Goal: Transaction & Acquisition: Subscribe to service/newsletter

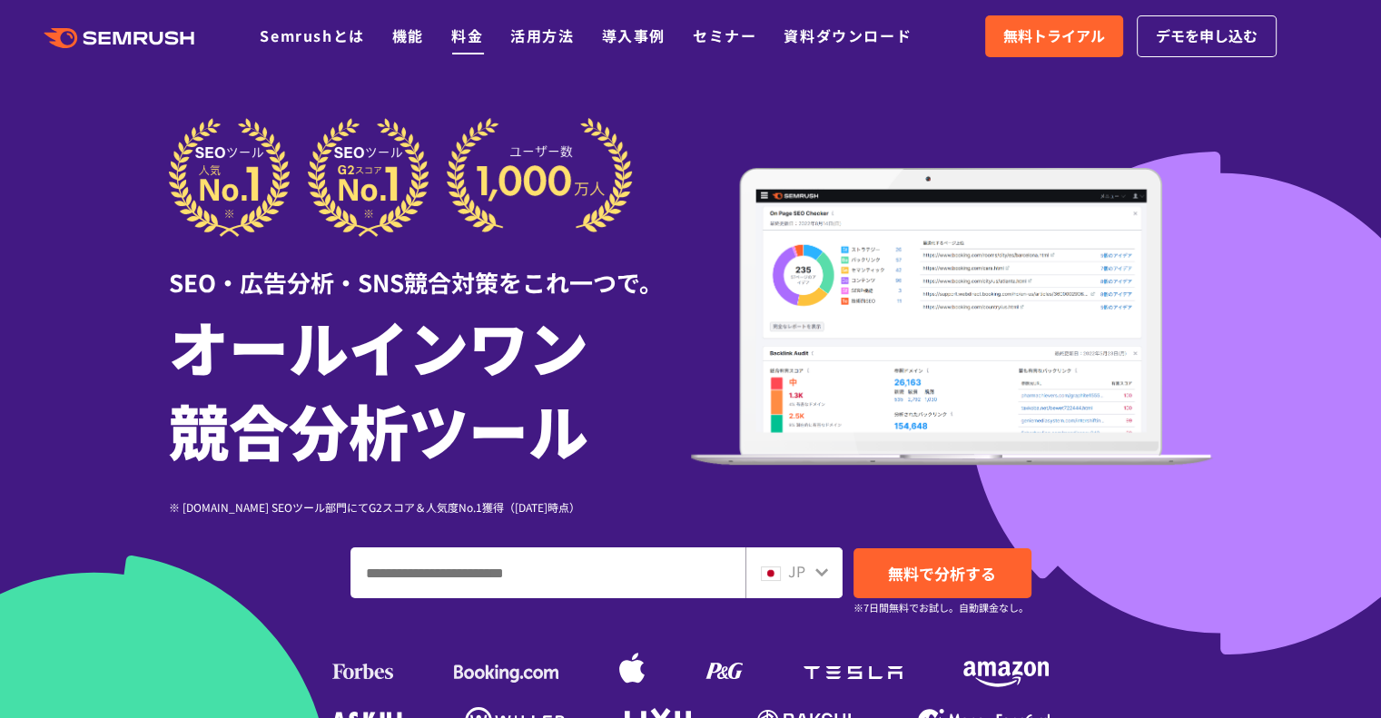
click at [467, 29] on link "料金" at bounding box center [467, 36] width 32 height 22
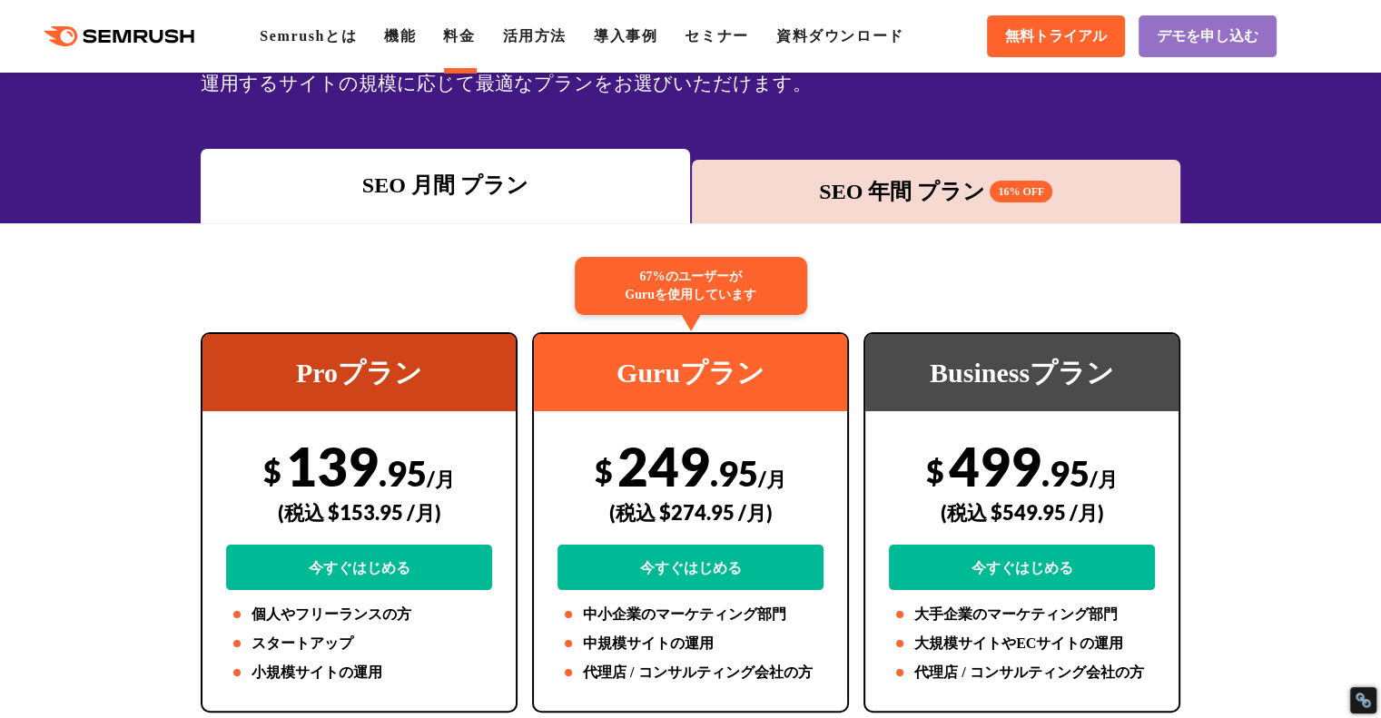
scroll to position [454, 0]
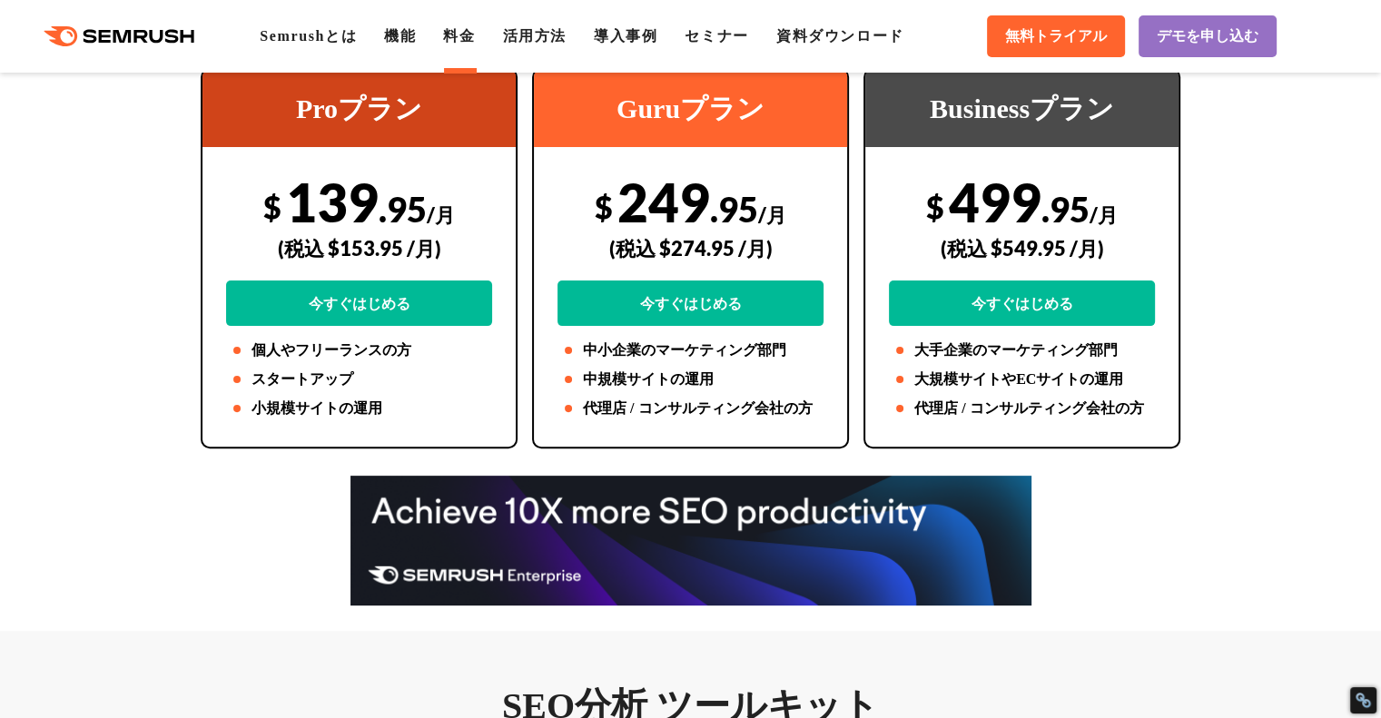
click at [333, 223] on div "(税込 $153.95 /月)" at bounding box center [359, 248] width 266 height 64
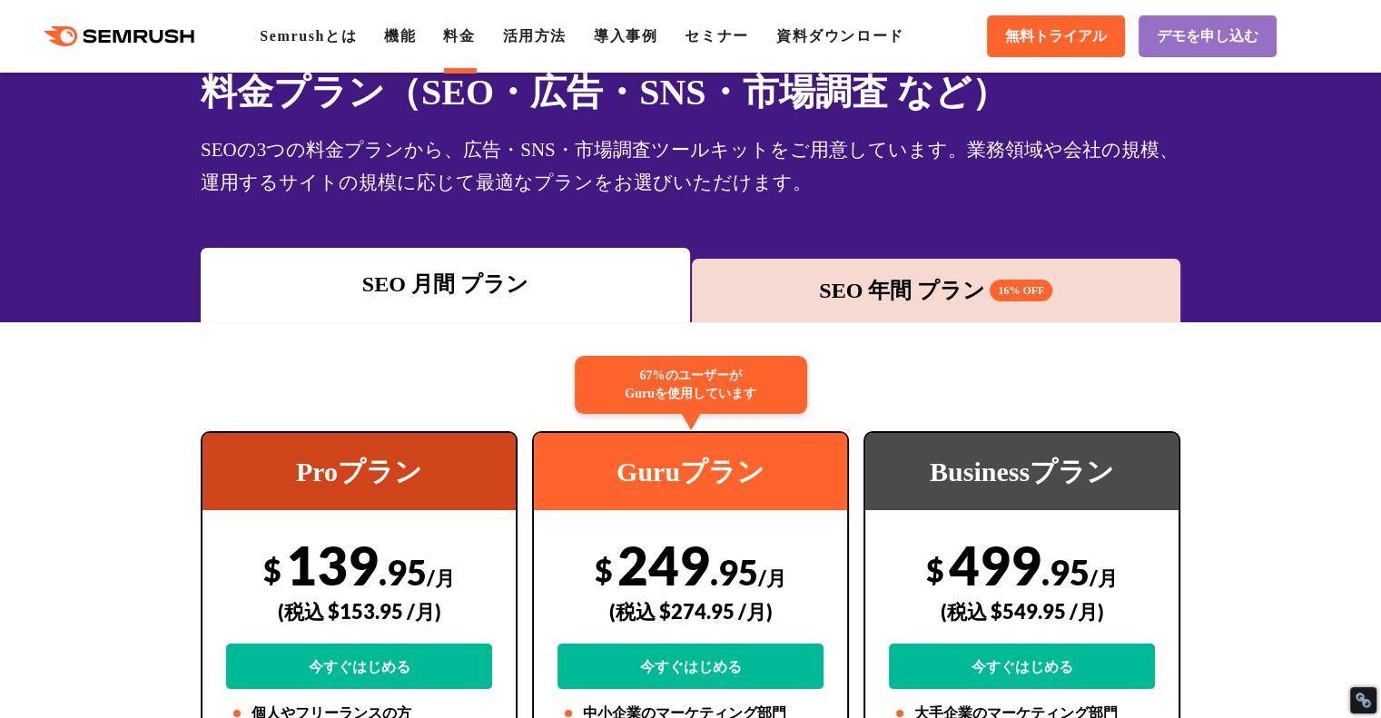
scroll to position [0, 0]
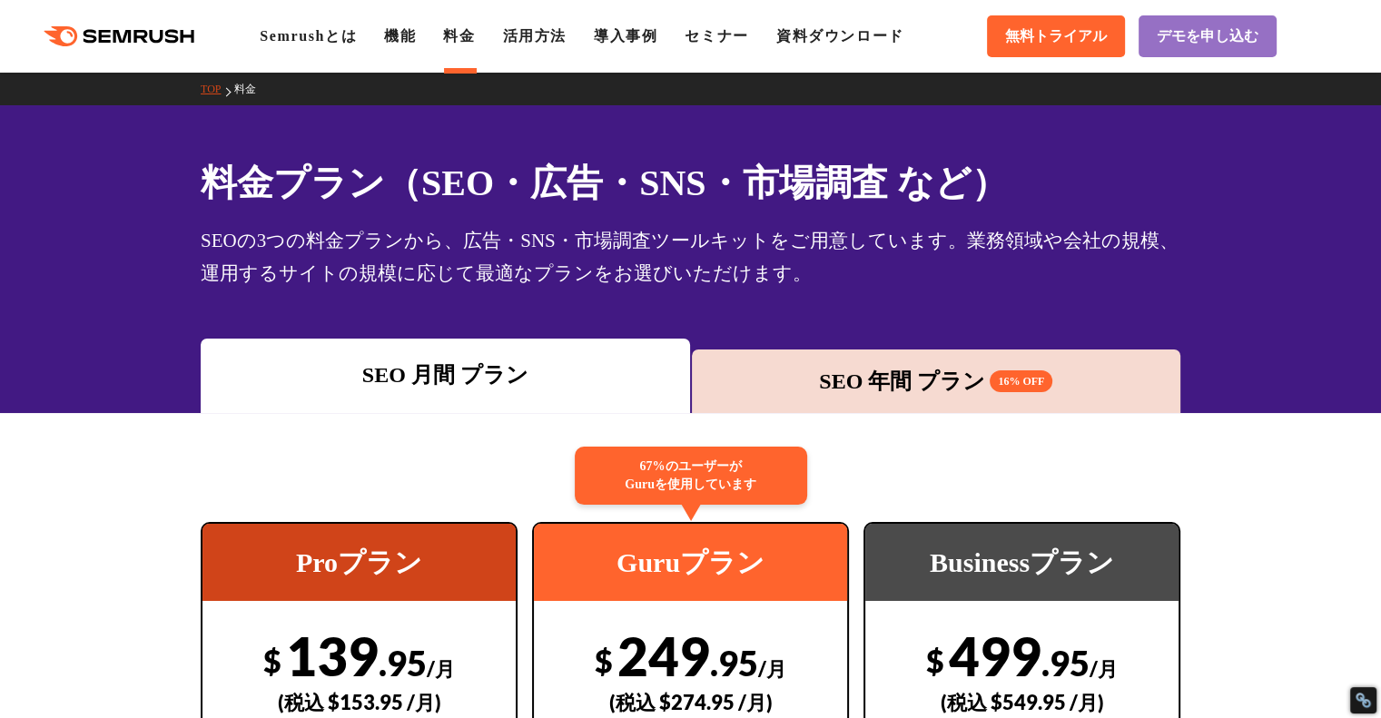
click at [416, 47] on div ".cls {fill: #FF642D;} .cls {fill: #FF642D;} Semrushとは 機能 料金 活用方法 導入事例 セミナー 資料ダウ…" at bounding box center [690, 36] width 1381 height 54
click at [415, 49] on div ".cls {fill: #FF642D;} .cls {fill: #FF642D;} Semrushとは 機能 料金 活用方法 導入事例 セミナー 資料ダウ…" at bounding box center [690, 36] width 1381 height 54
click at [416, 36] on link "機能" at bounding box center [400, 35] width 32 height 15
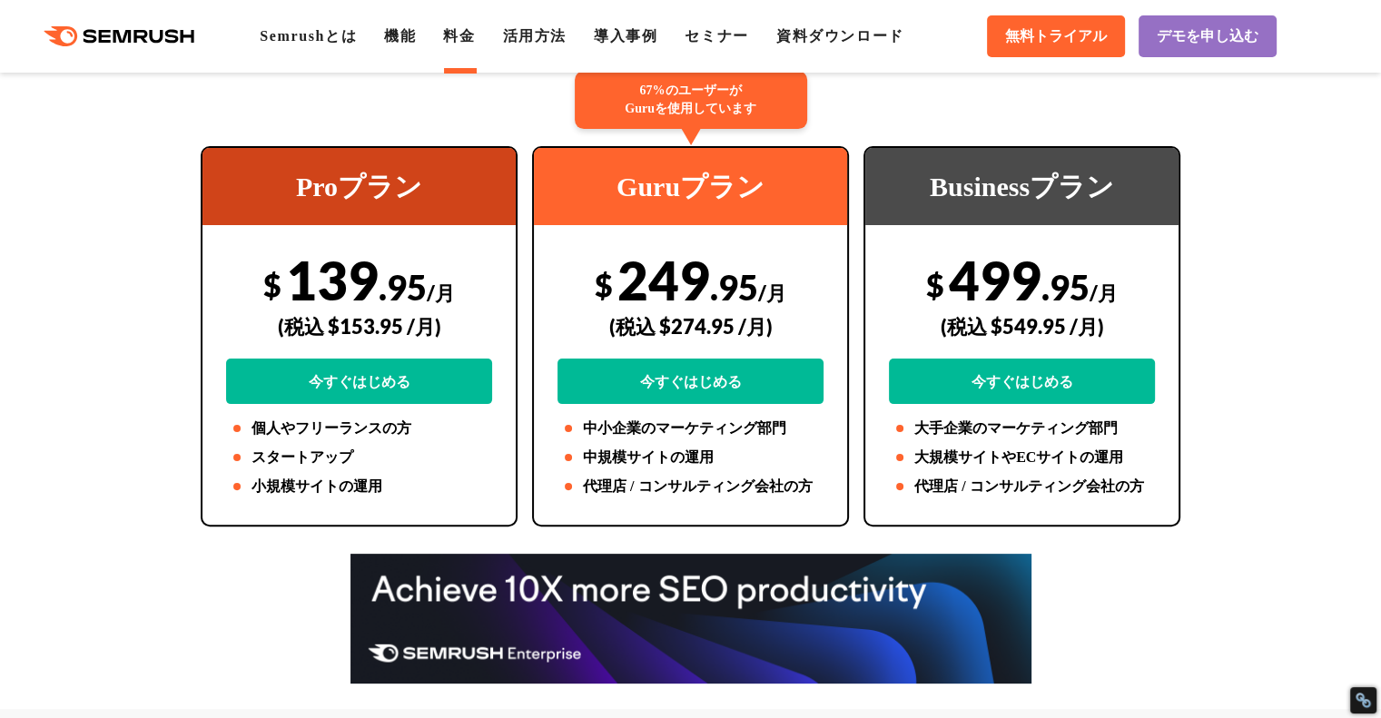
scroll to position [454, 0]
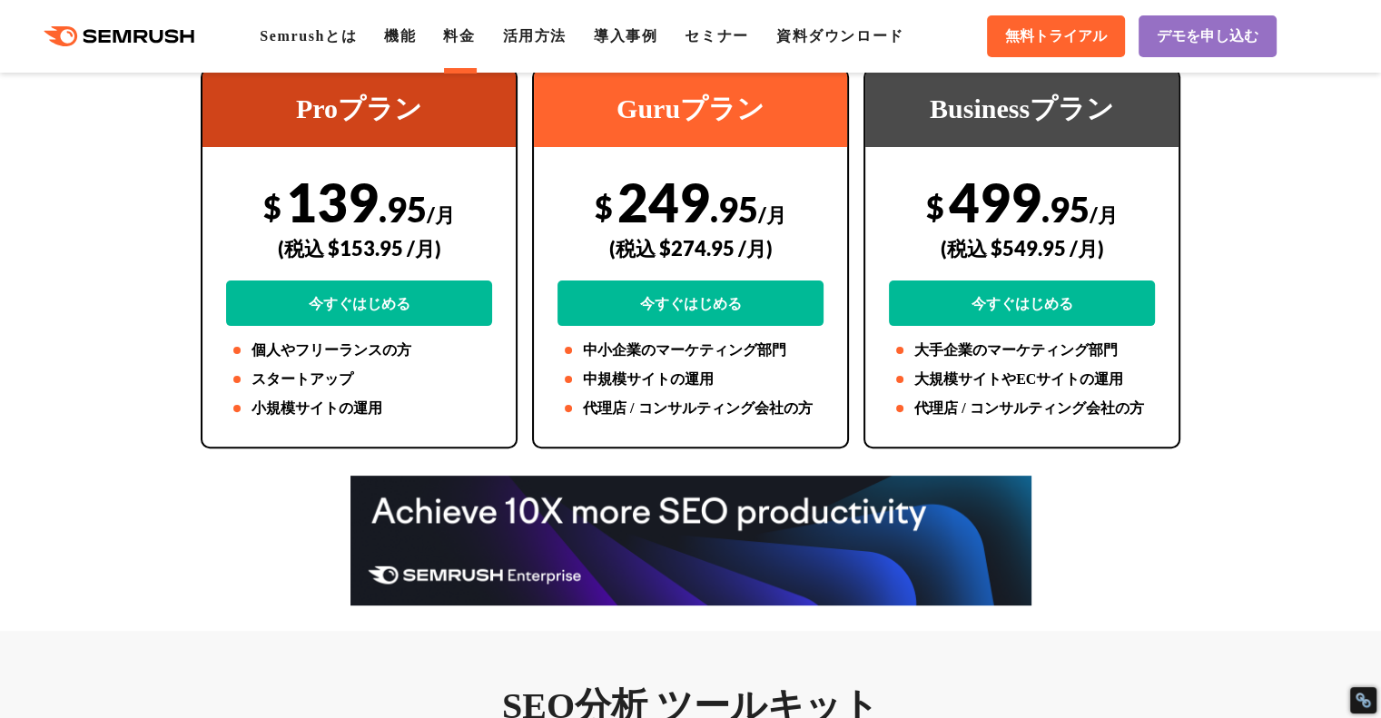
click at [389, 371] on li "スタートアップ" at bounding box center [359, 380] width 266 height 22
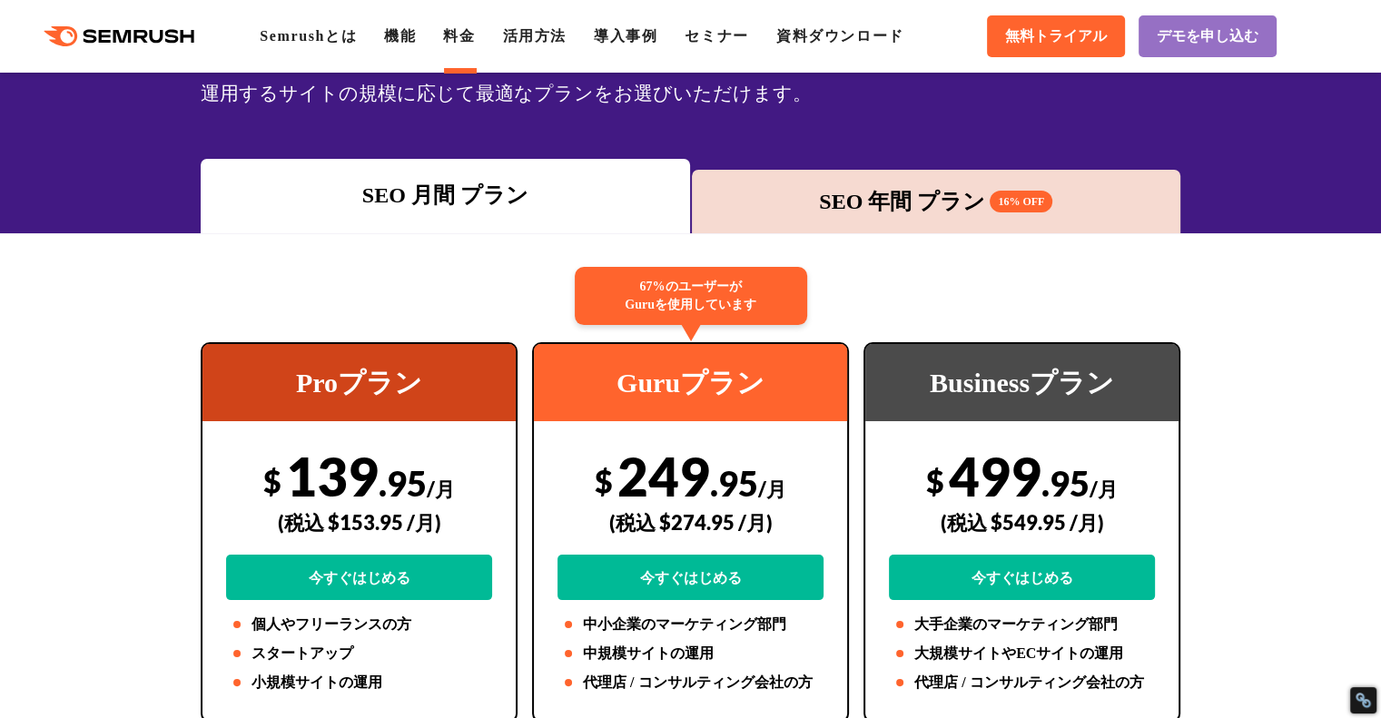
scroll to position [0, 0]
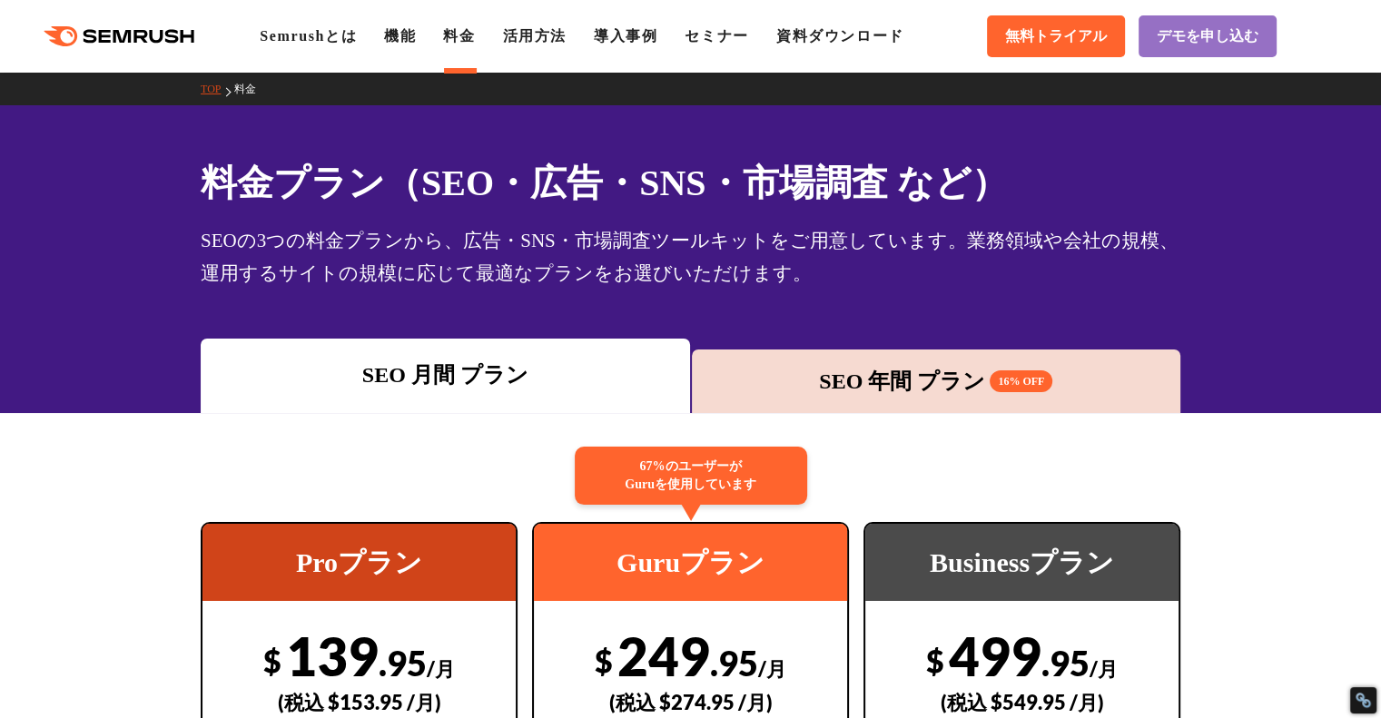
click at [877, 371] on div "SEO 年間 プラン 16% OFF" at bounding box center [936, 381] width 471 height 33
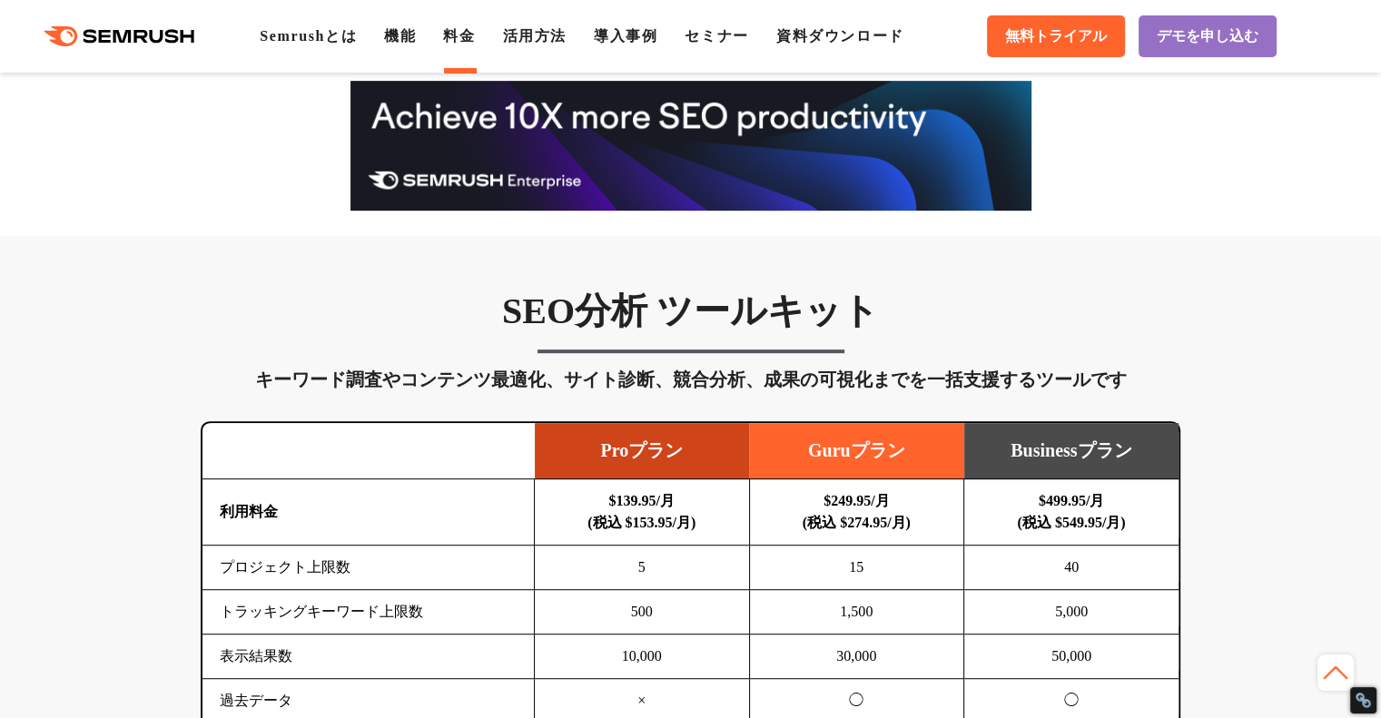
scroll to position [999, 0]
